Goal: Find contact information: Find contact information

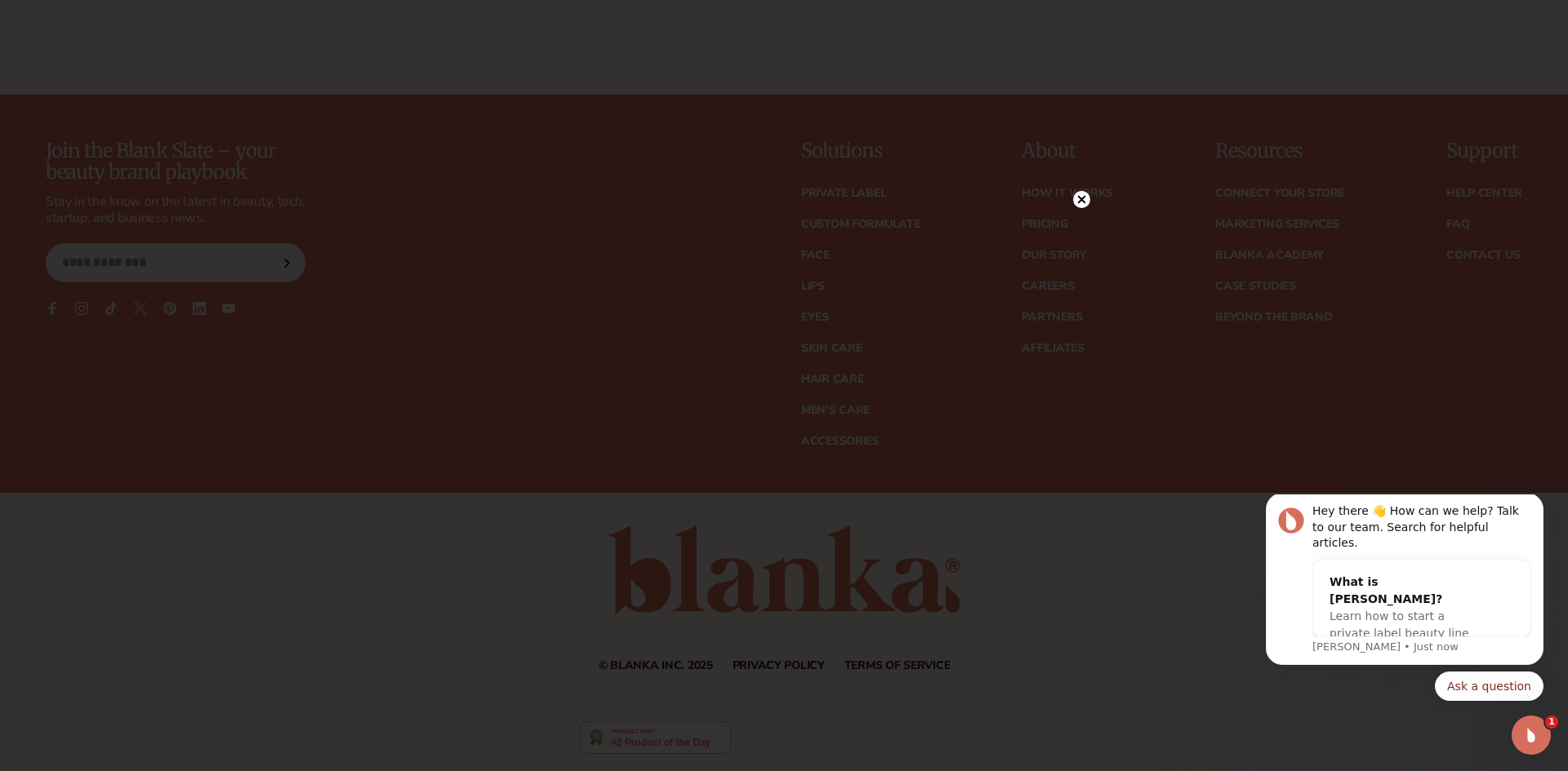
click at [1073, 198] on circle at bounding box center [1082, 200] width 17 height 17
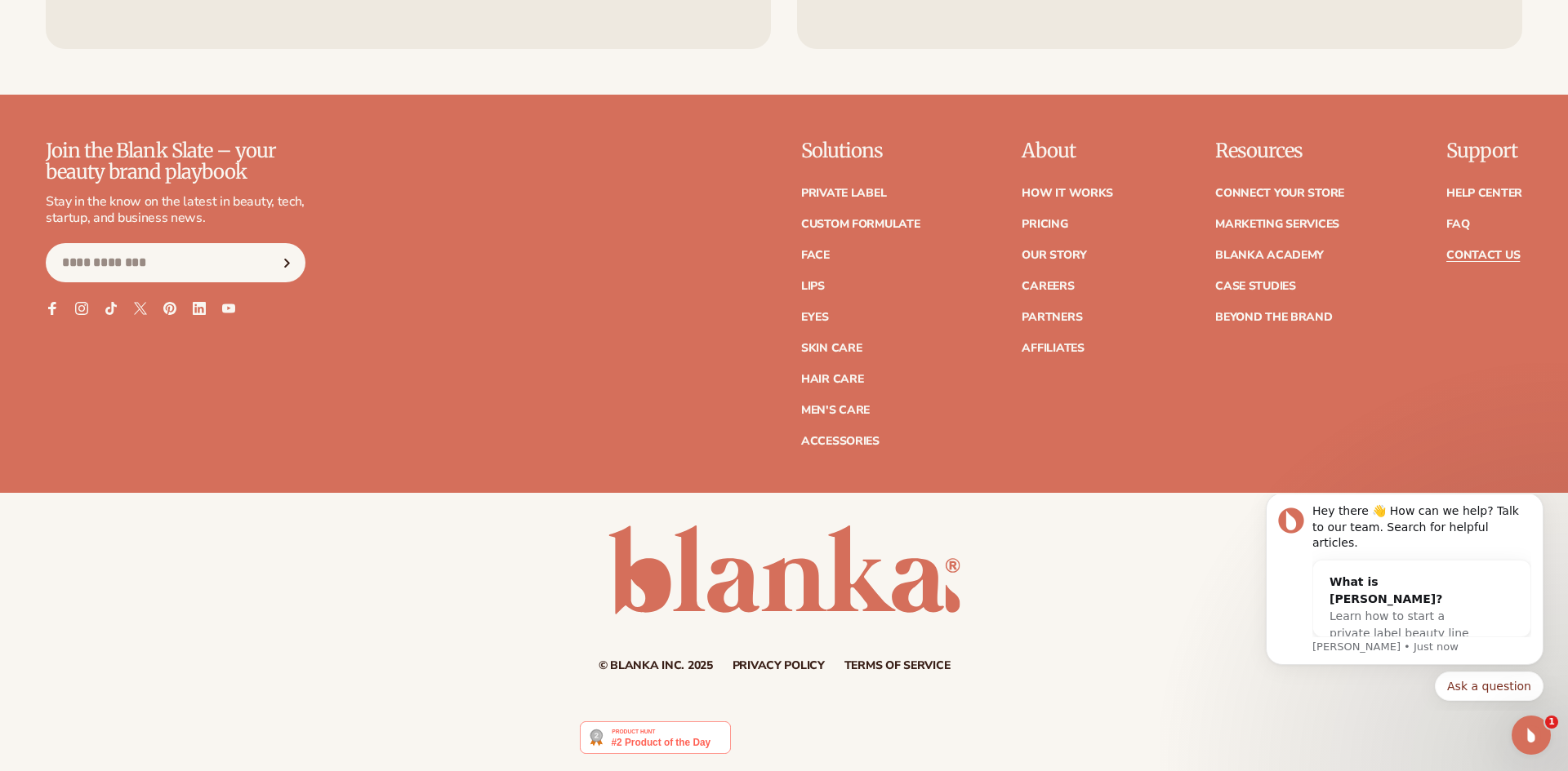
click at [1499, 251] on link "Contact Us" at bounding box center [1483, 255] width 73 height 11
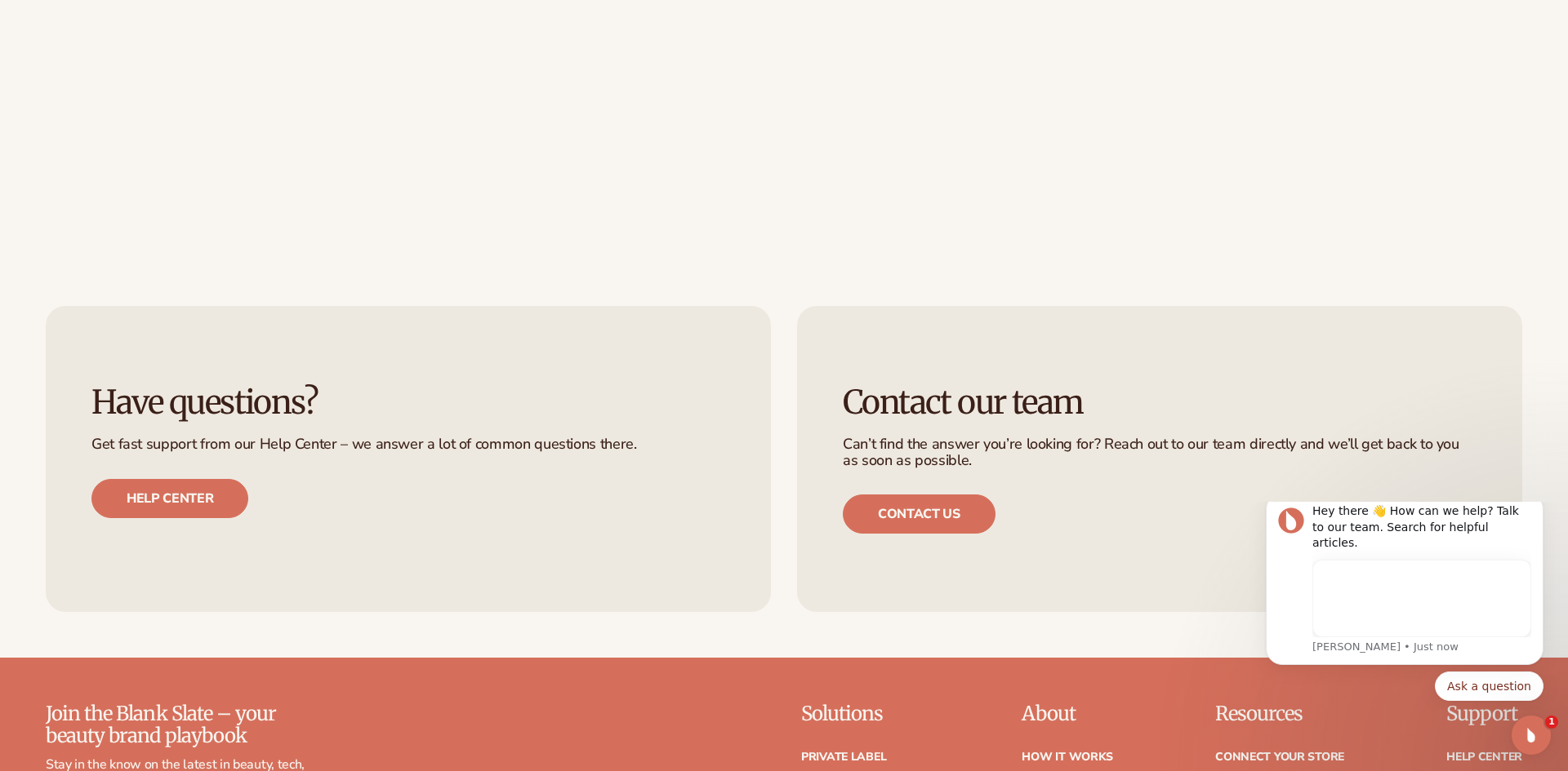
scroll to position [865, 0]
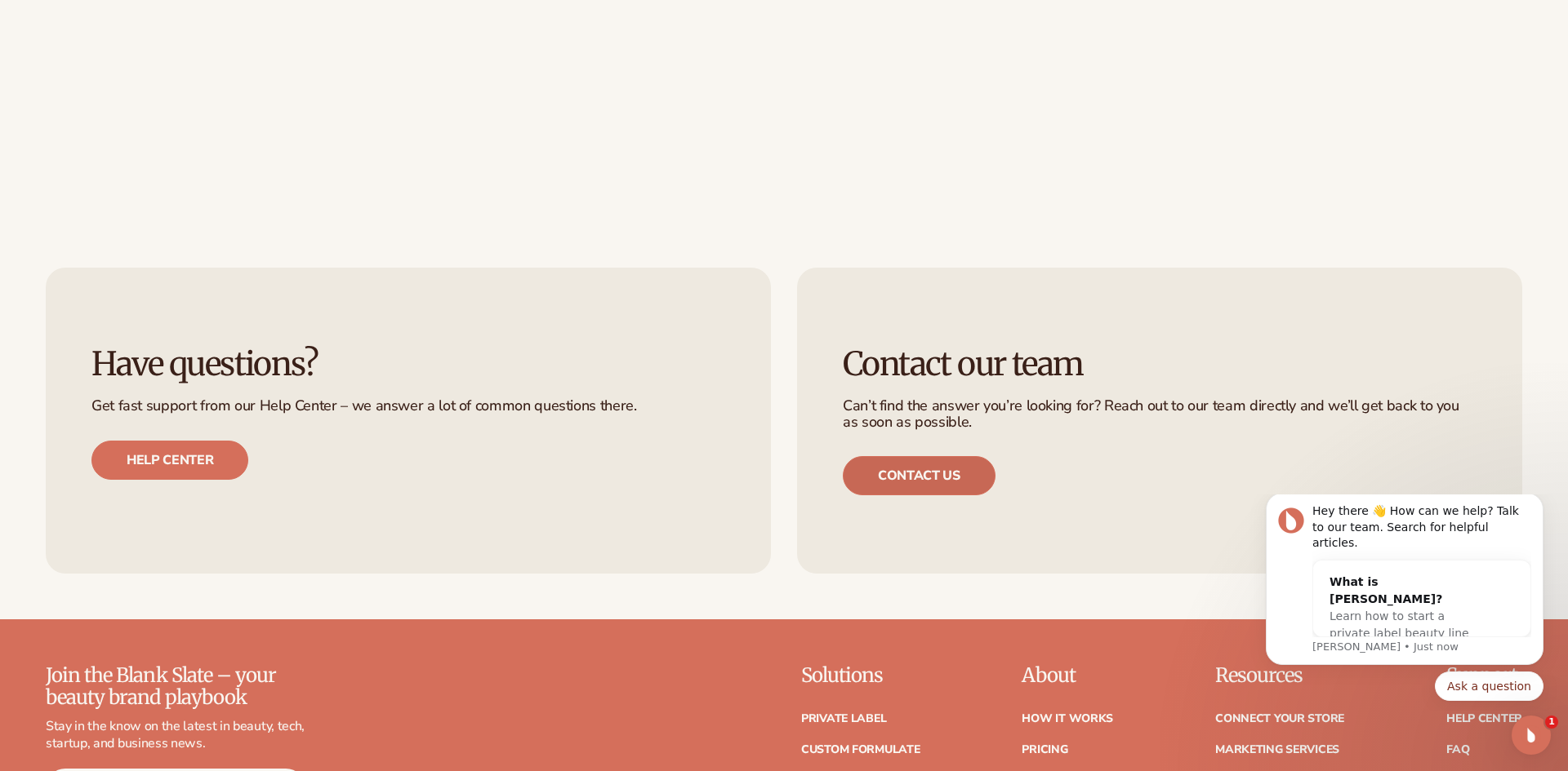
click at [967, 482] on link "Contact us" at bounding box center [919, 476] width 153 height 39
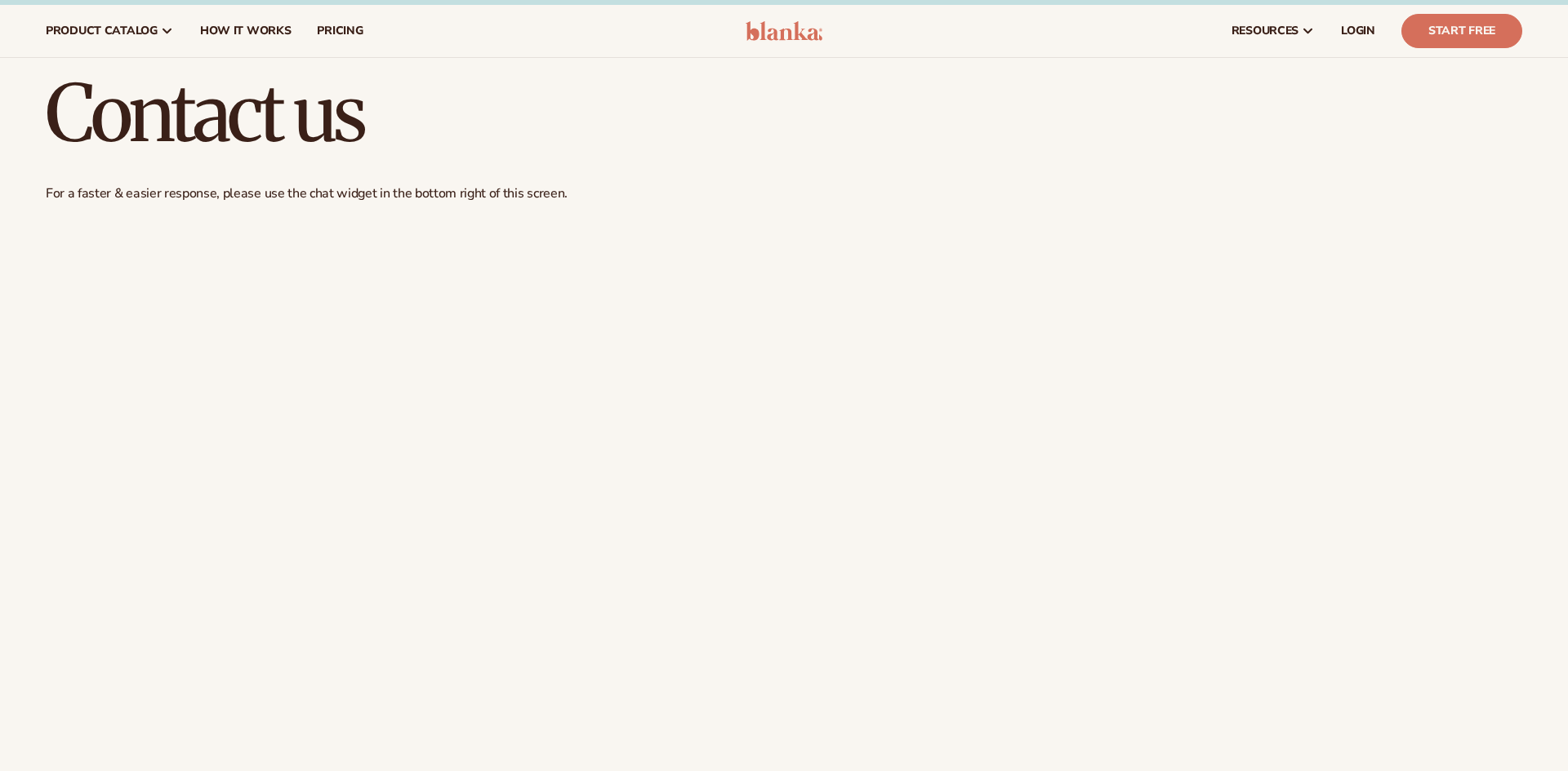
scroll to position [296, 0]
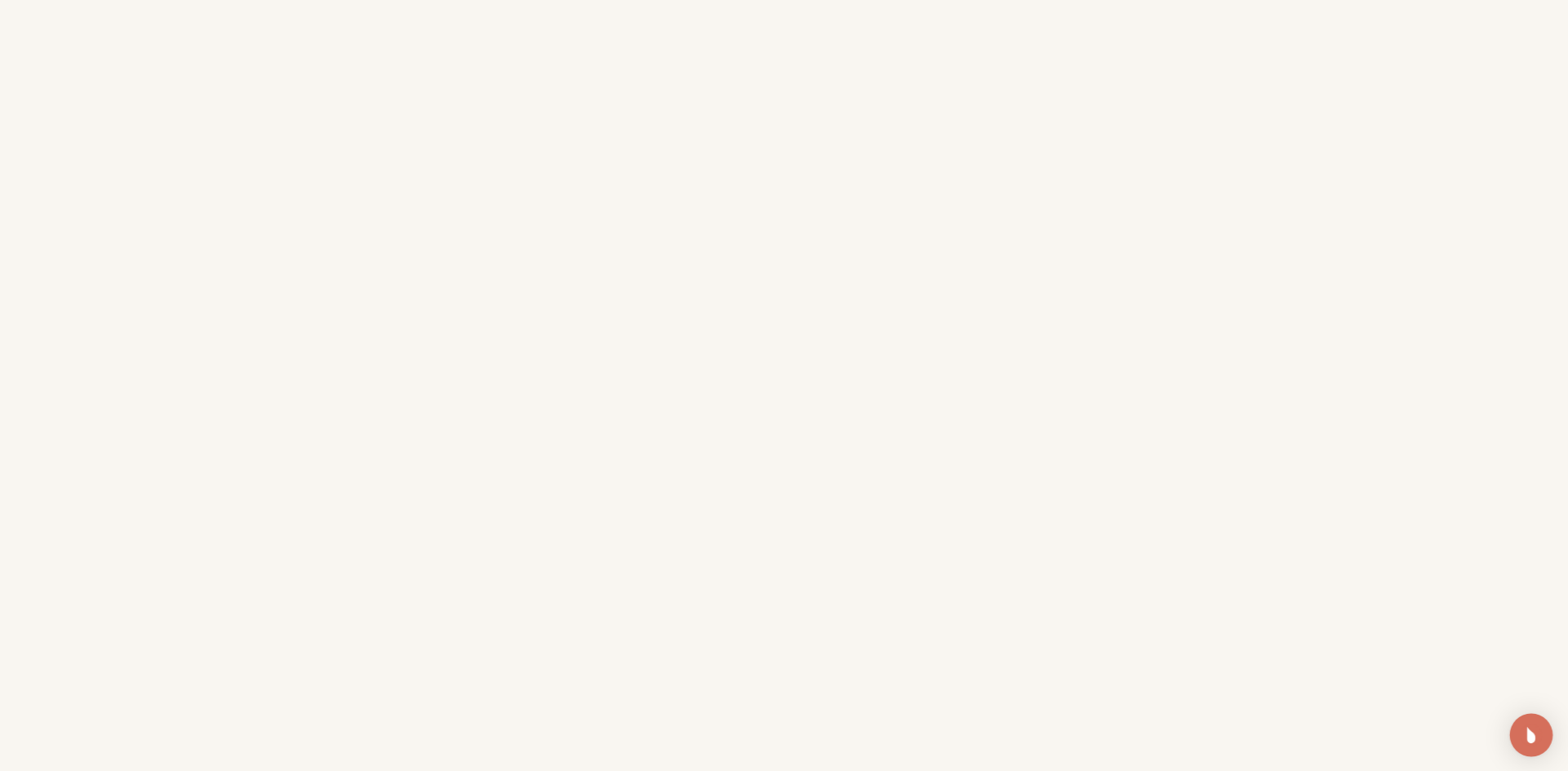
click at [1528, 742] on img "Open Intercom Messenger" at bounding box center [1531, 735] width 22 height 22
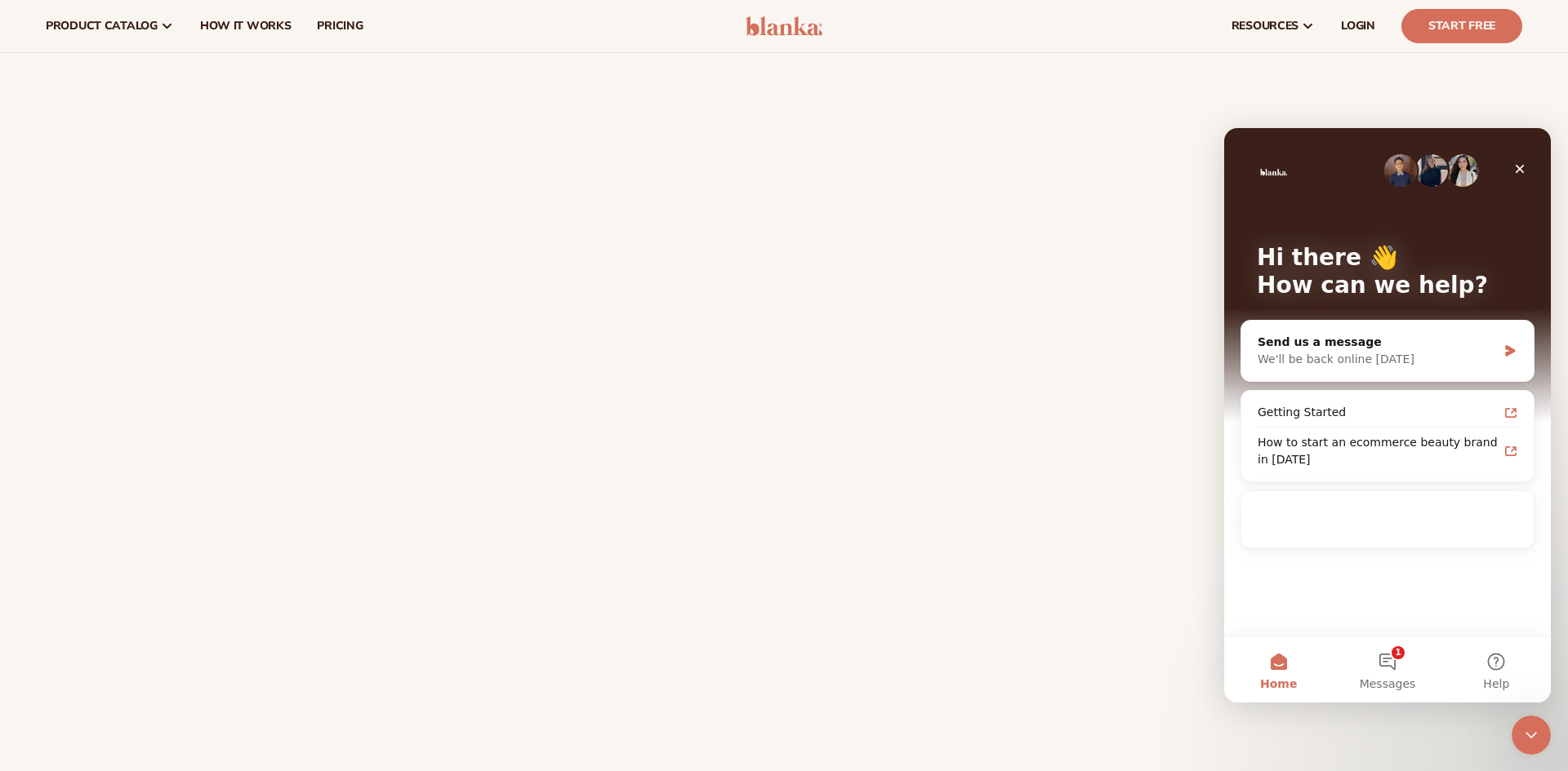
scroll to position [0, 0]
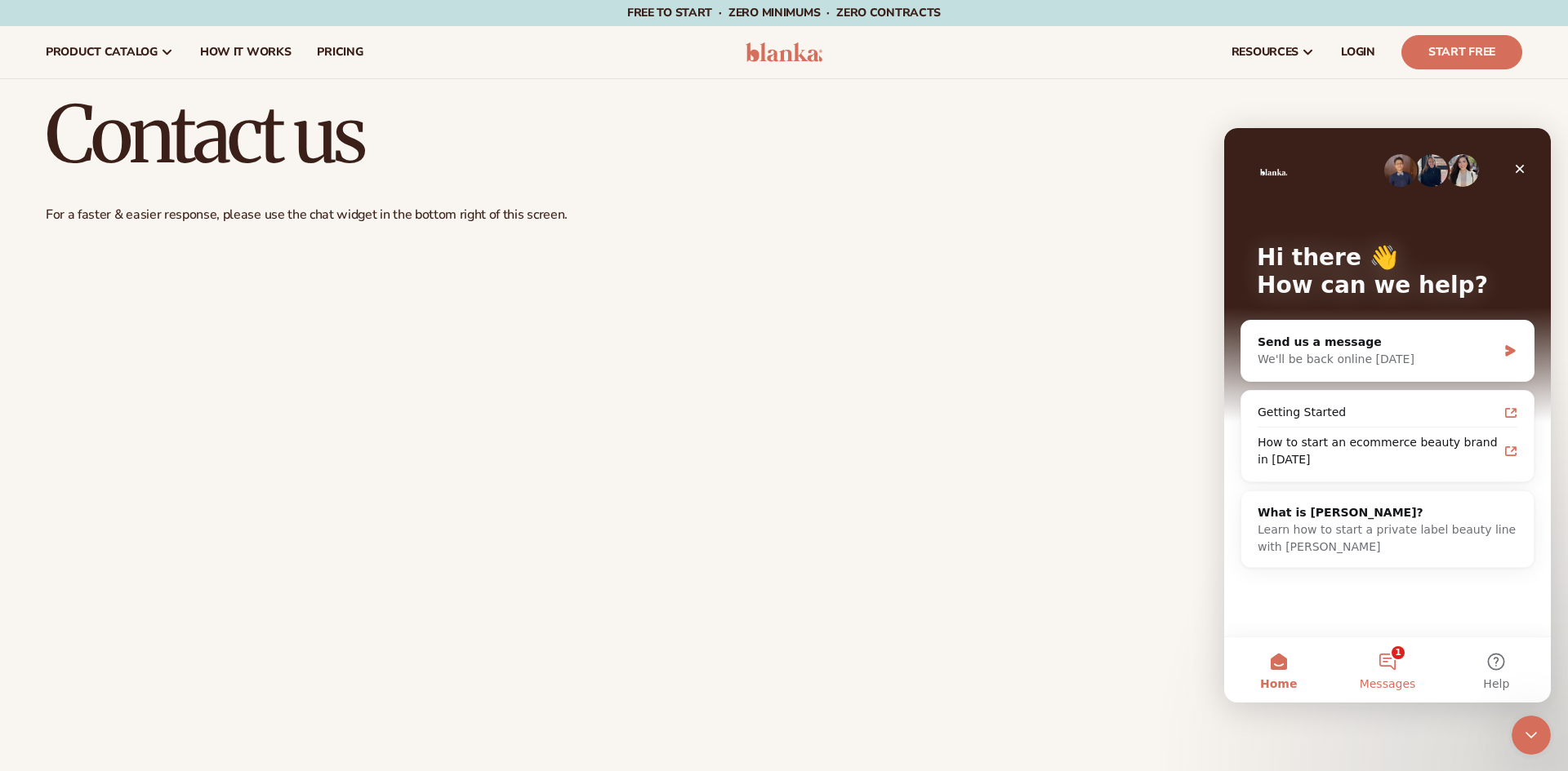
click at [1393, 660] on button "1 Messages" at bounding box center [1387, 671] width 109 height 66
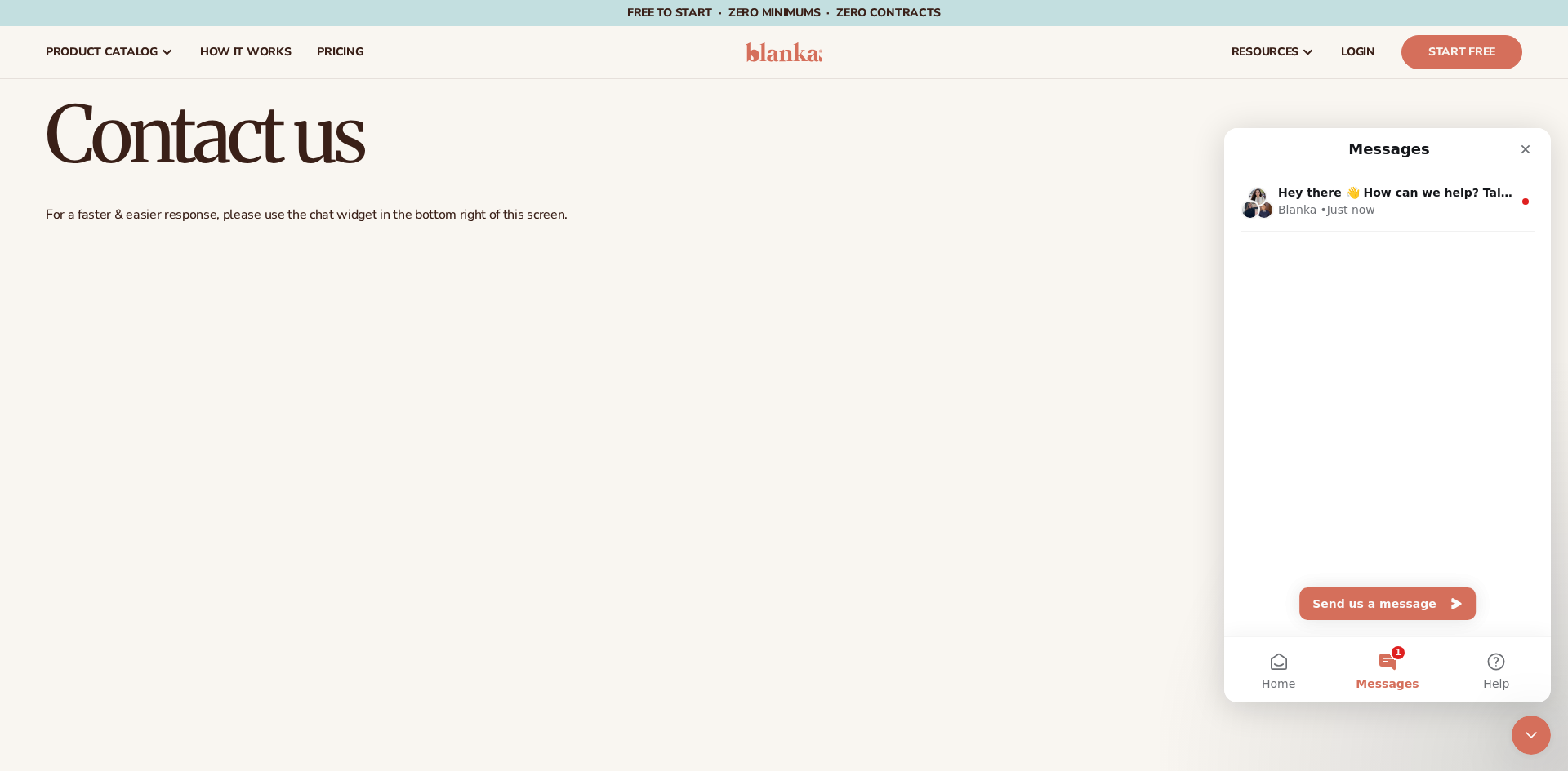
click at [796, 56] on img at bounding box center [784, 52] width 78 height 20
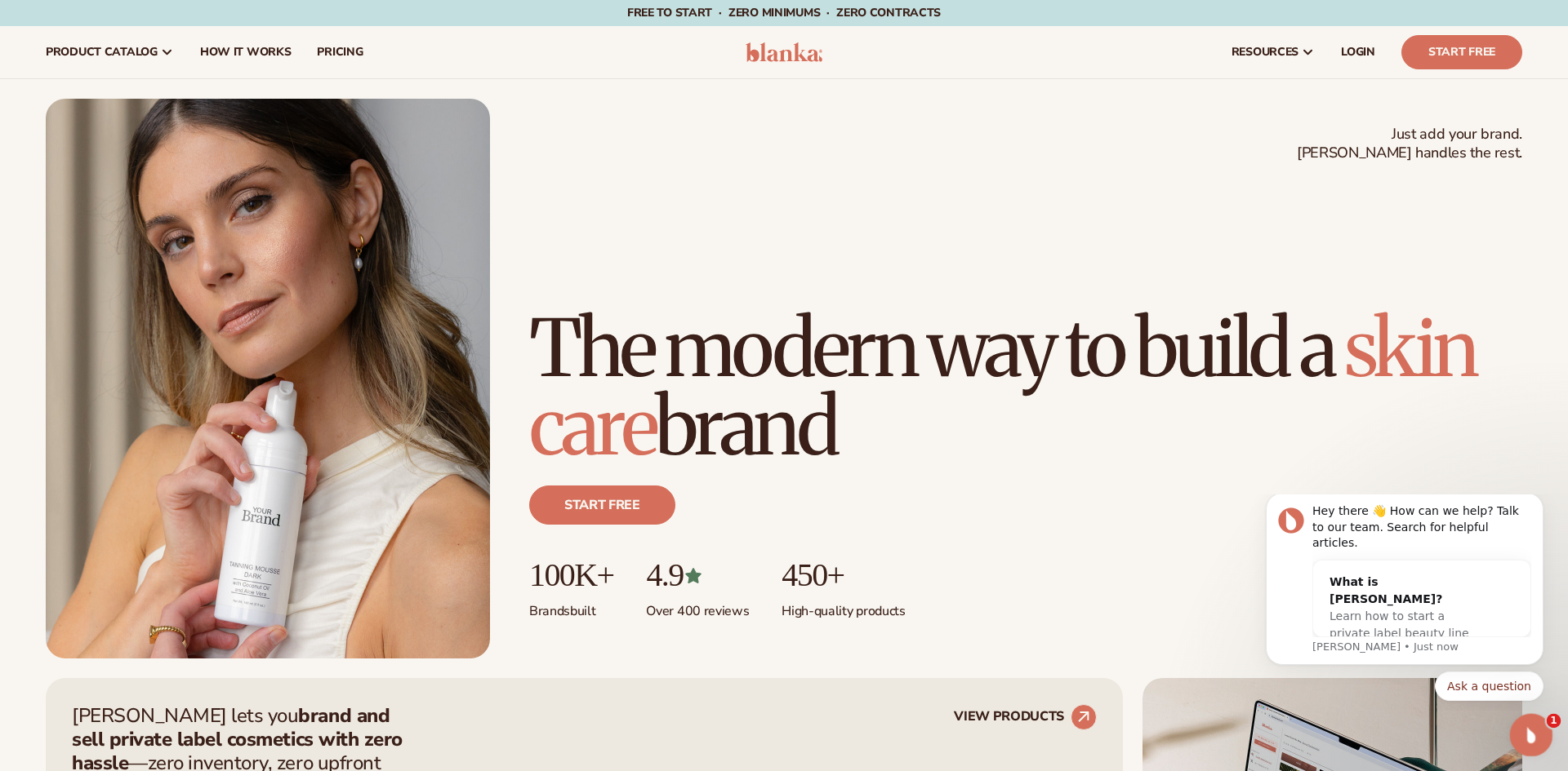
click at [1521, 736] on icon "Open Intercom Messenger" at bounding box center [1529, 733] width 27 height 27
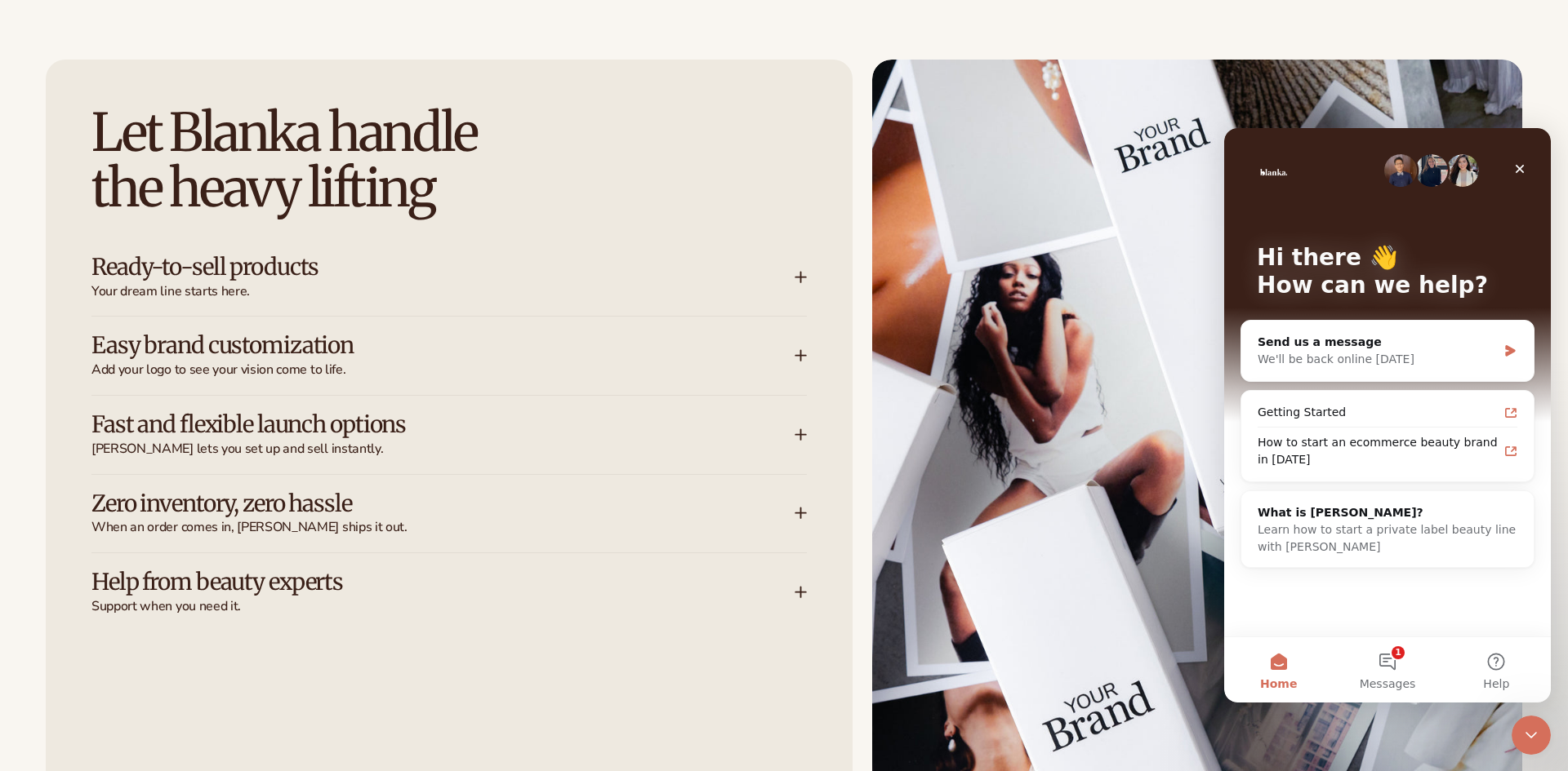
scroll to position [2125, 0]
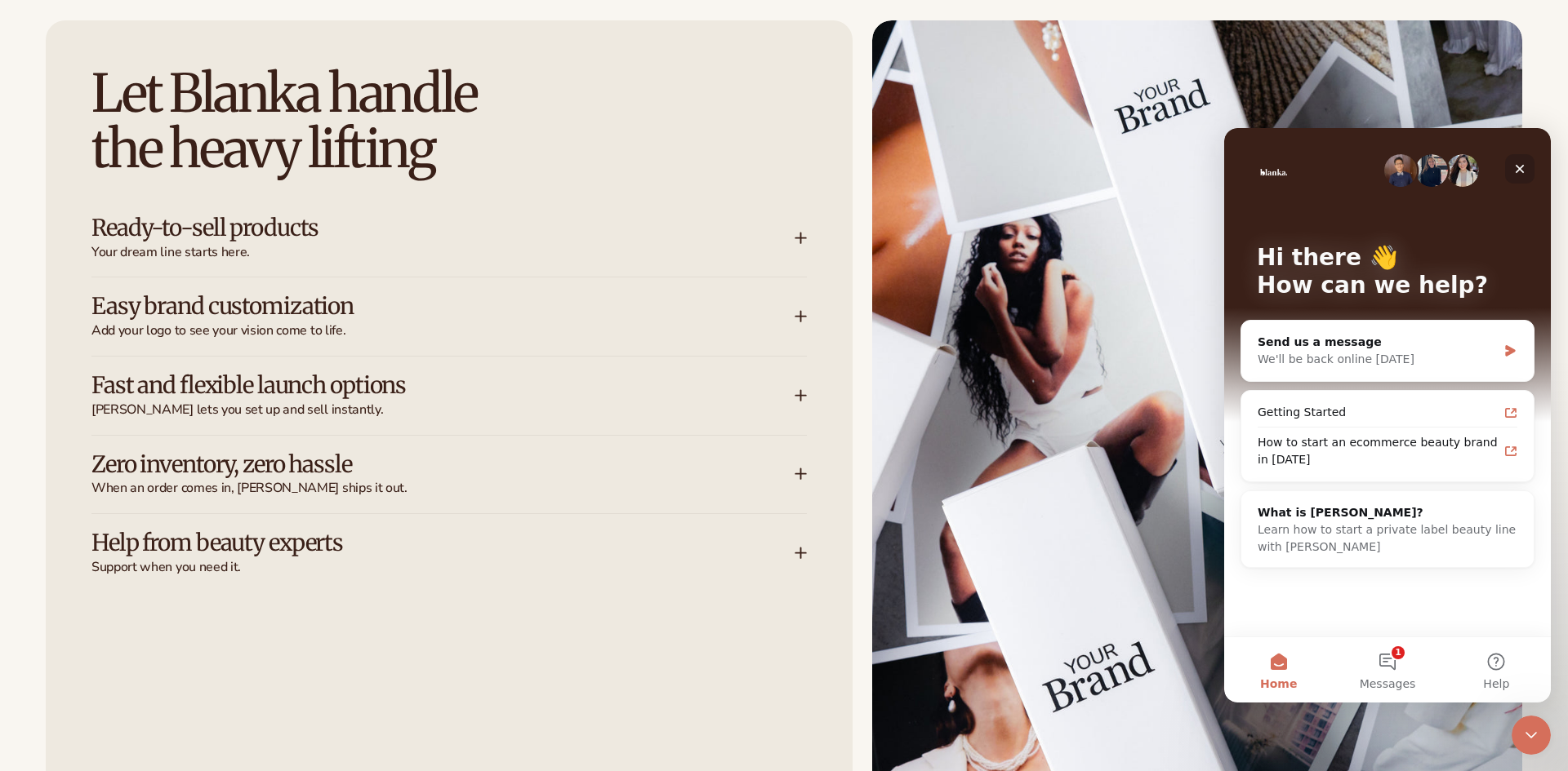
click at [1520, 166] on icon "Close" at bounding box center [1520, 169] width 13 height 13
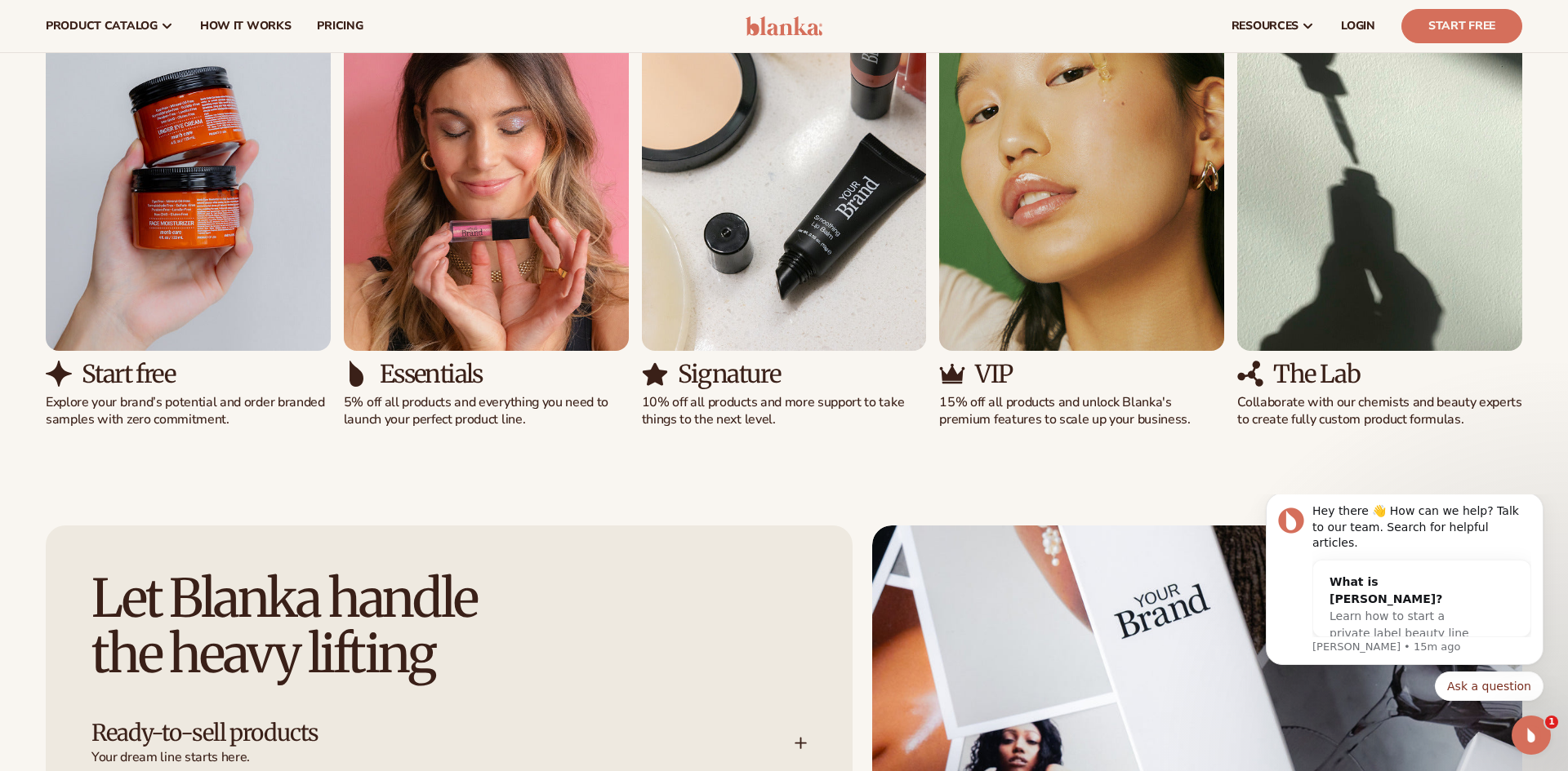
scroll to position [1596, 0]
